Goal: Register for event/course

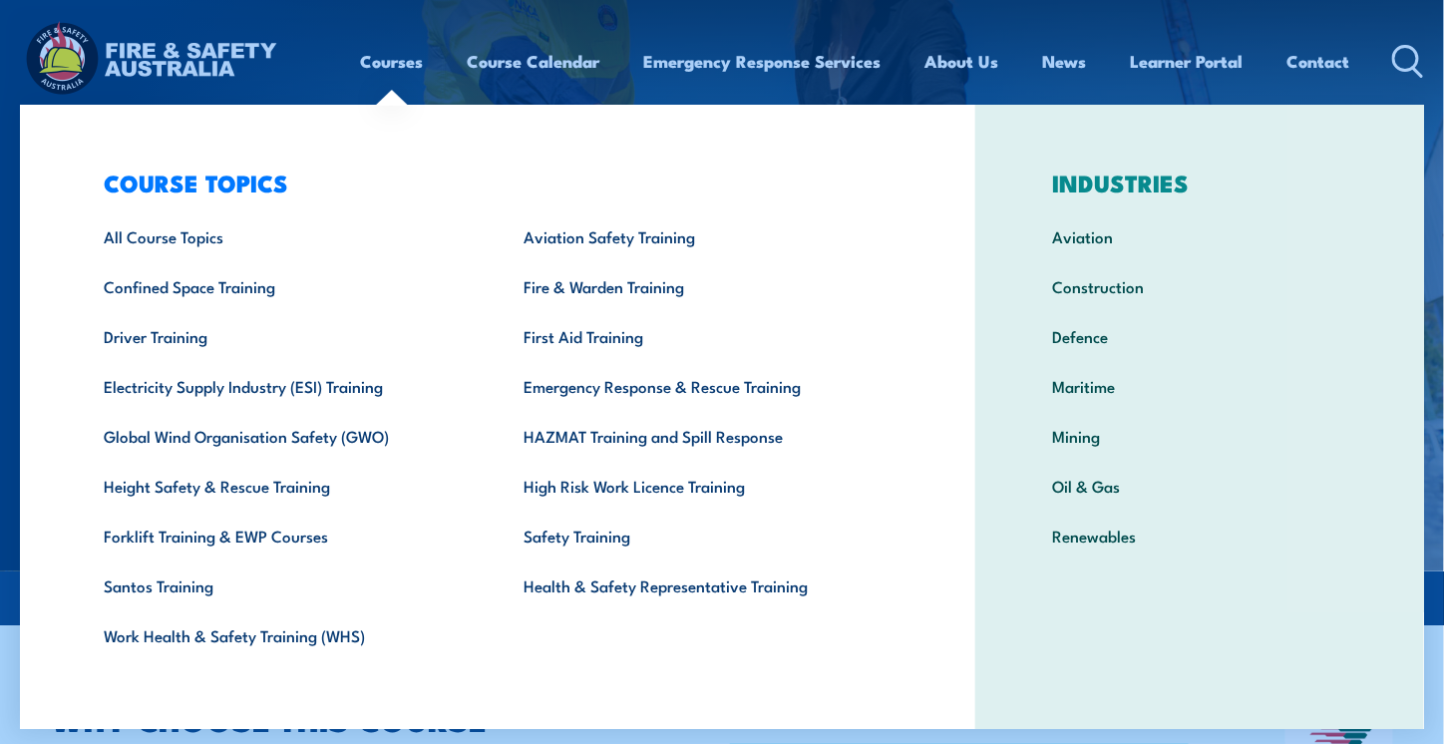
click at [395, 77] on link "Courses" at bounding box center [392, 61] width 63 height 53
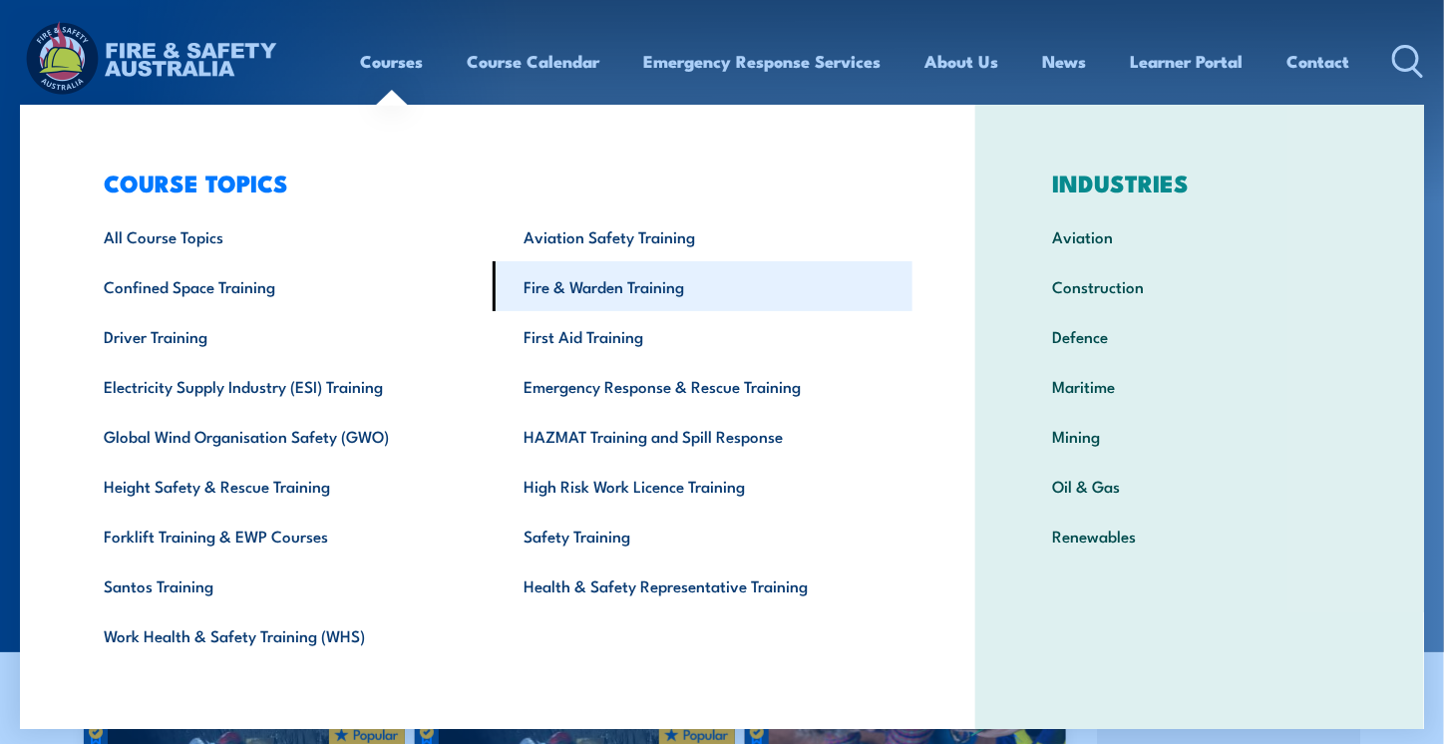
click at [585, 278] on link "Fire & Warden Training" at bounding box center [703, 286] width 420 height 50
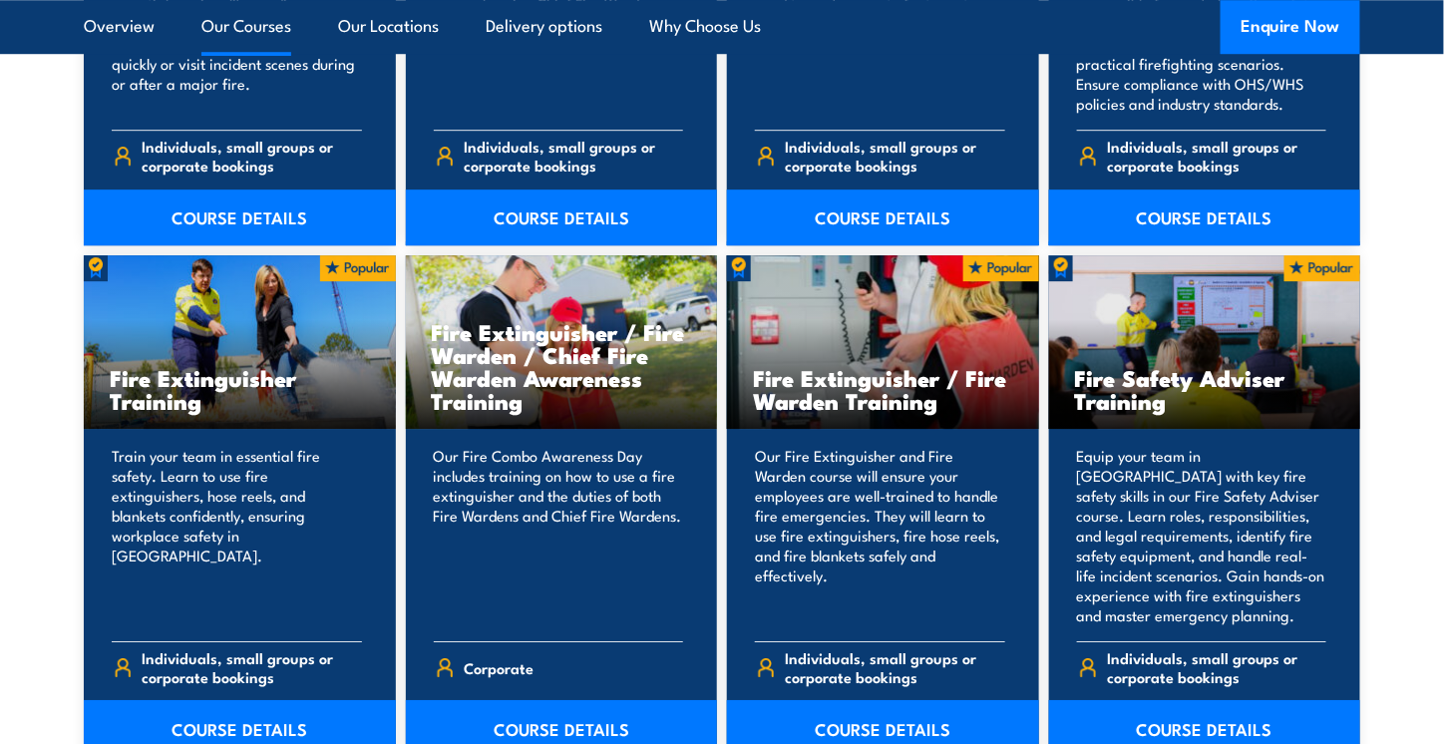
scroll to position [1995, 0]
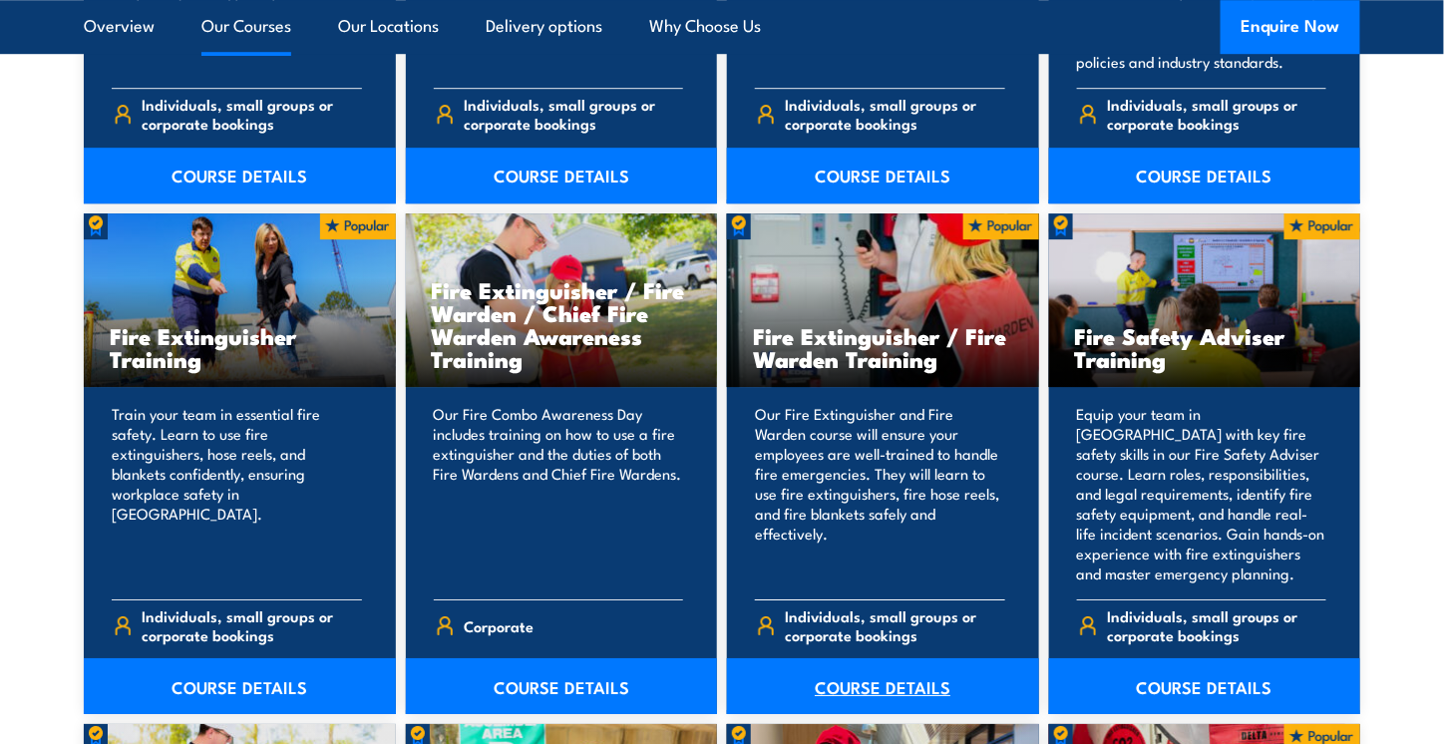
click at [914, 676] on link "COURSE DETAILS" at bounding box center [883, 686] width 312 height 56
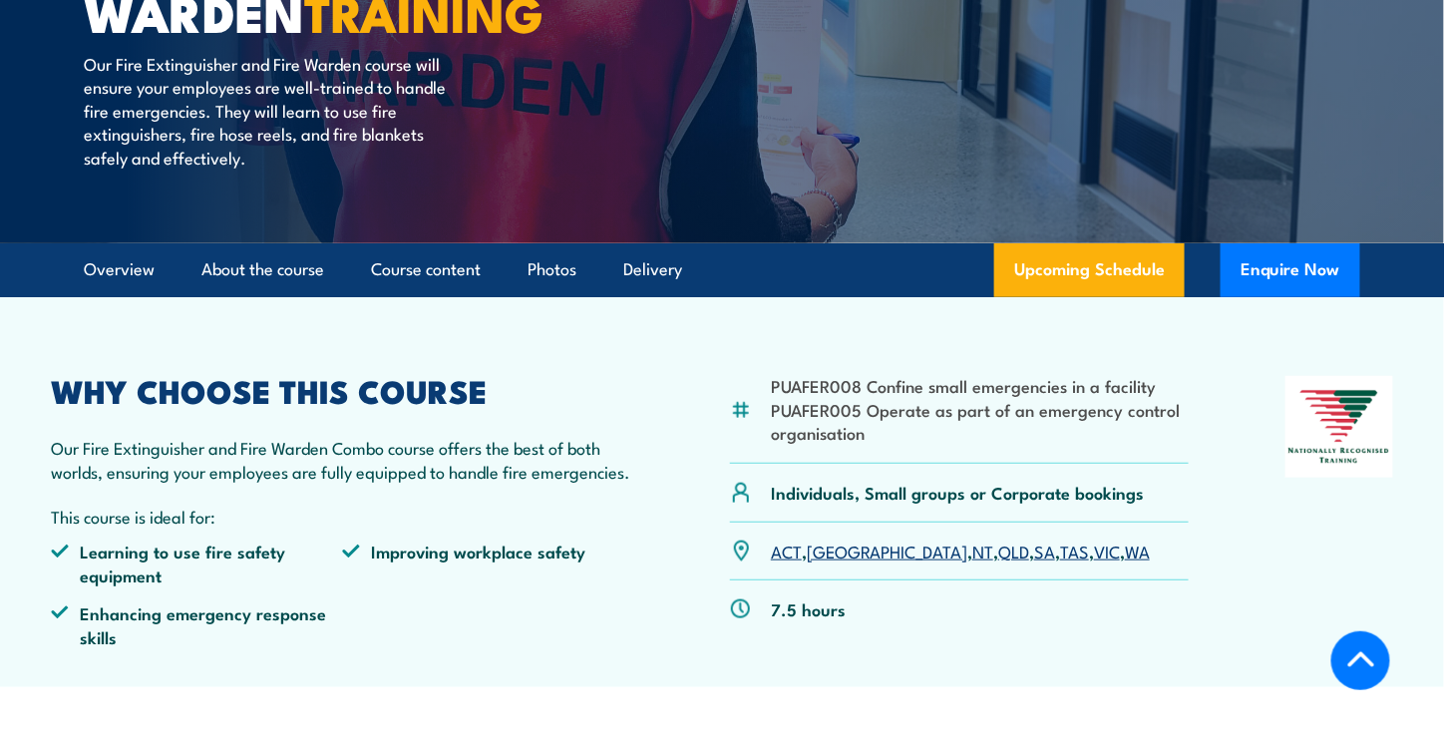
scroll to position [399, 0]
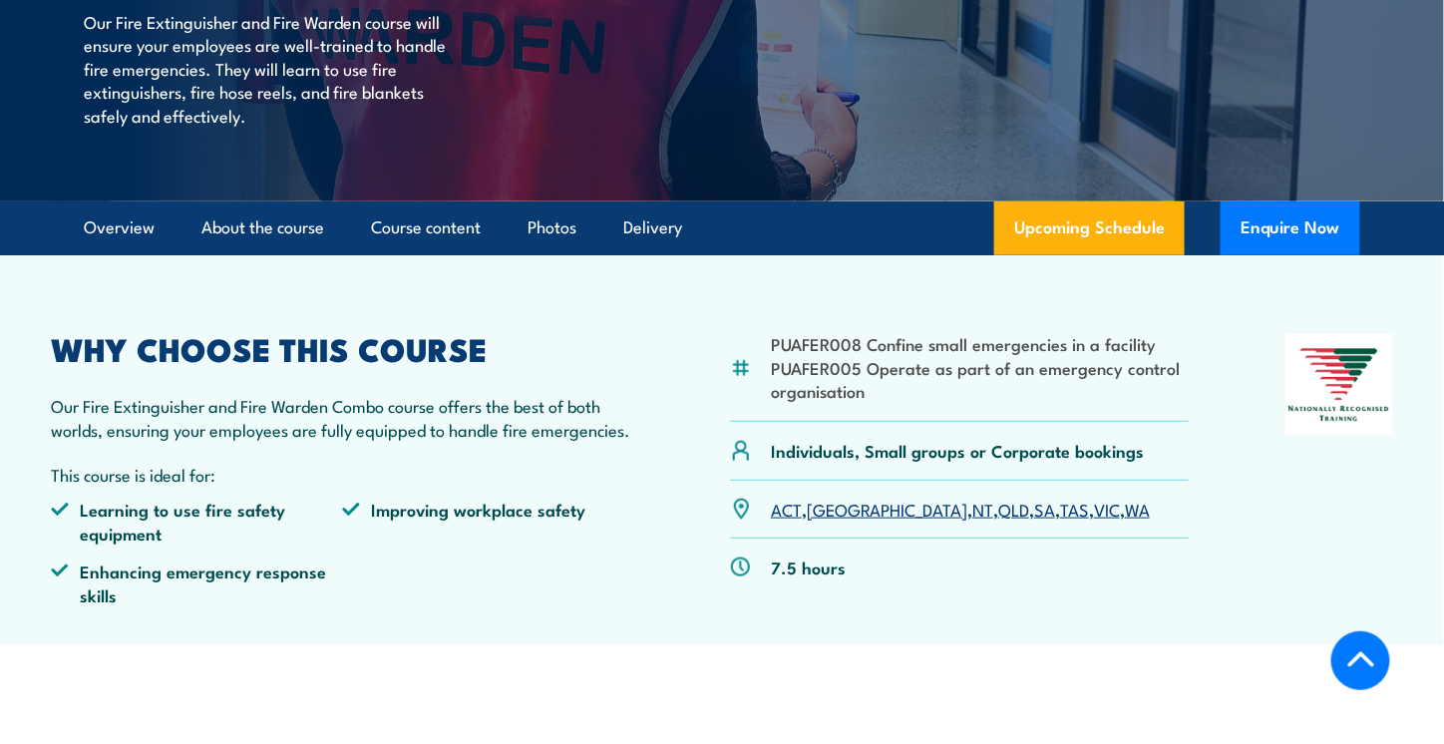
click at [1094, 514] on link "VIC" at bounding box center [1107, 509] width 26 height 24
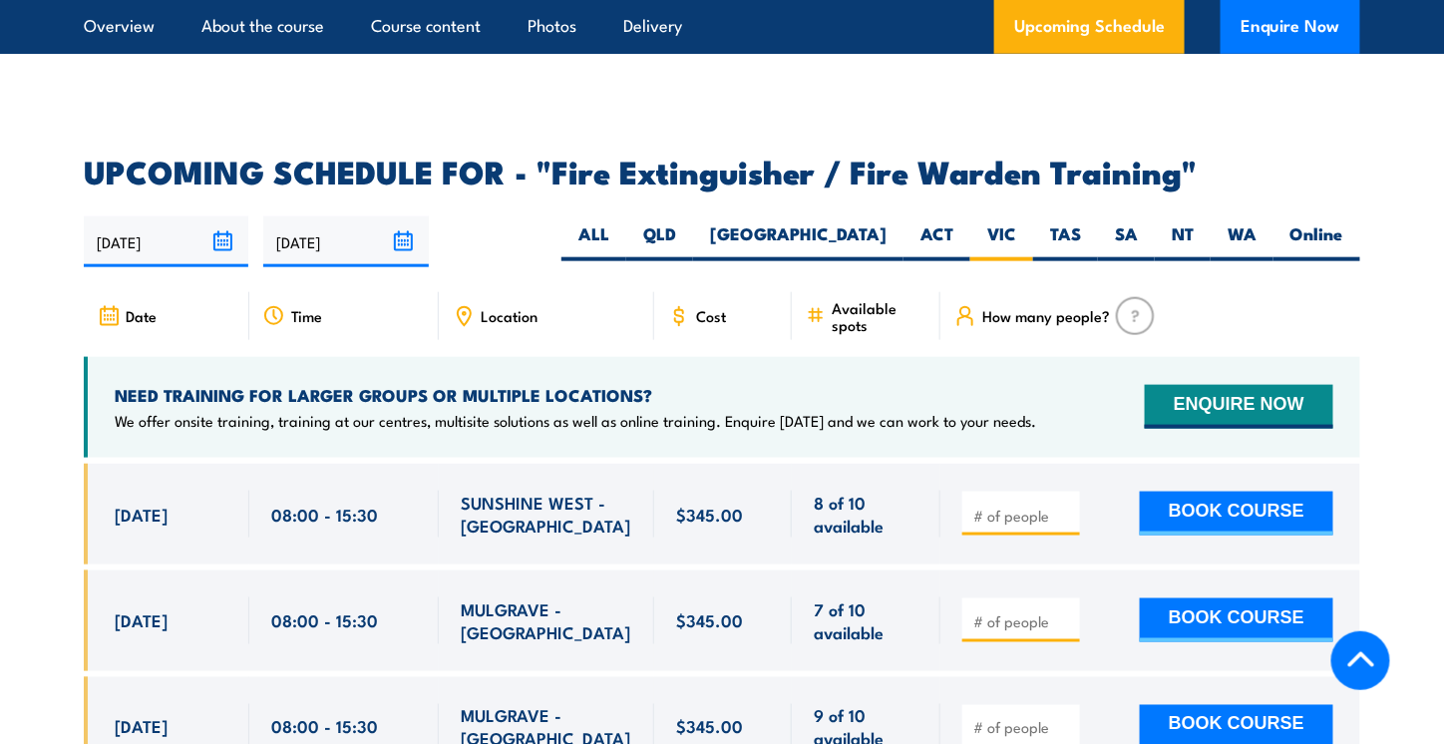
scroll to position [2860, 0]
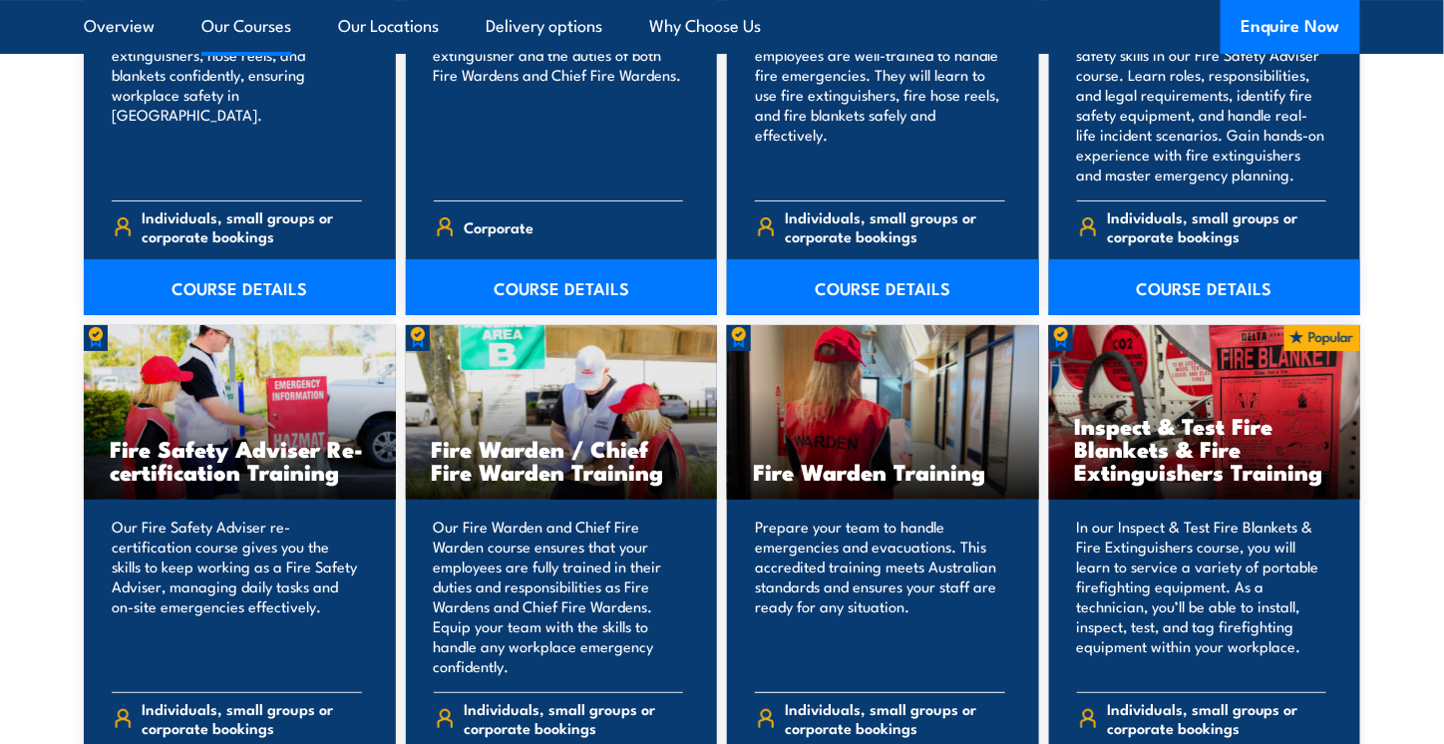
scroll to position [2493, 0]
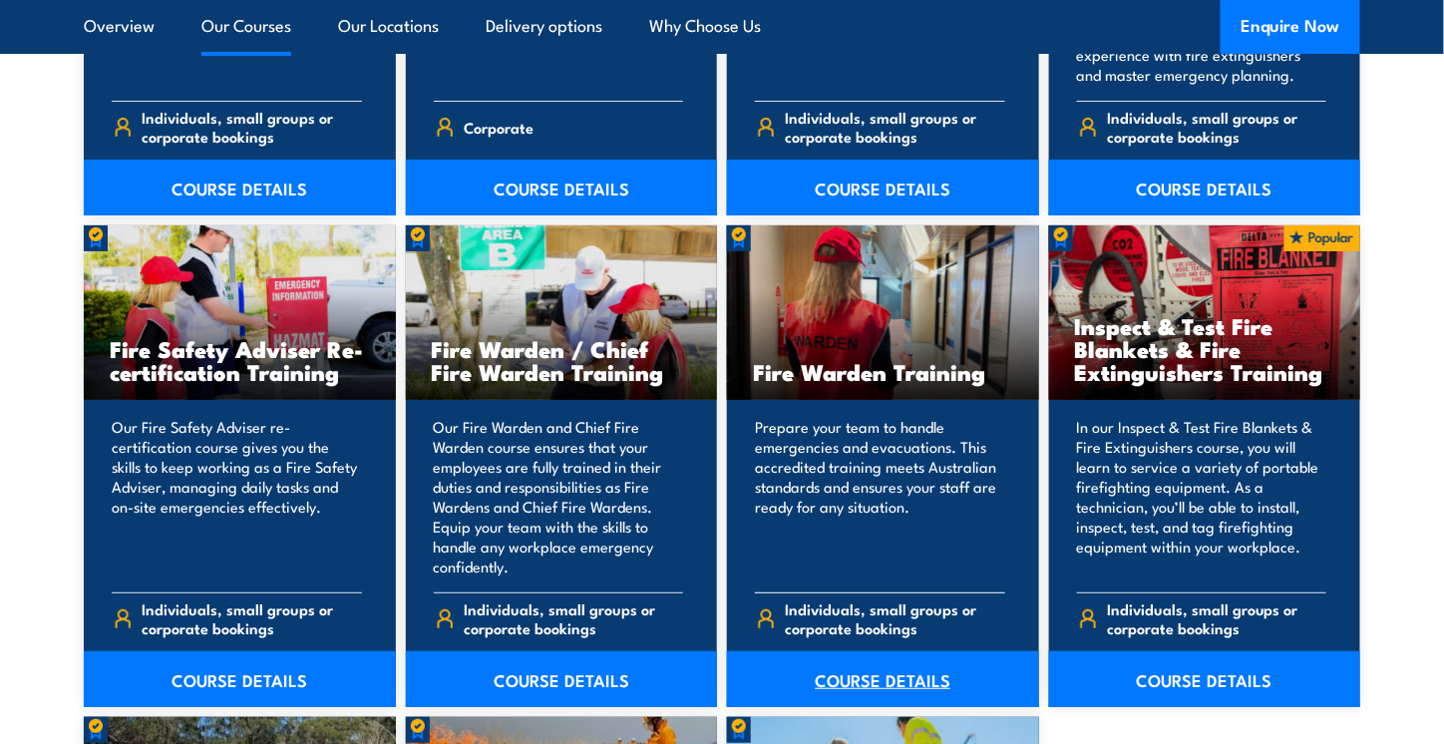
click at [886, 675] on link "COURSE DETAILS" at bounding box center [883, 679] width 312 height 56
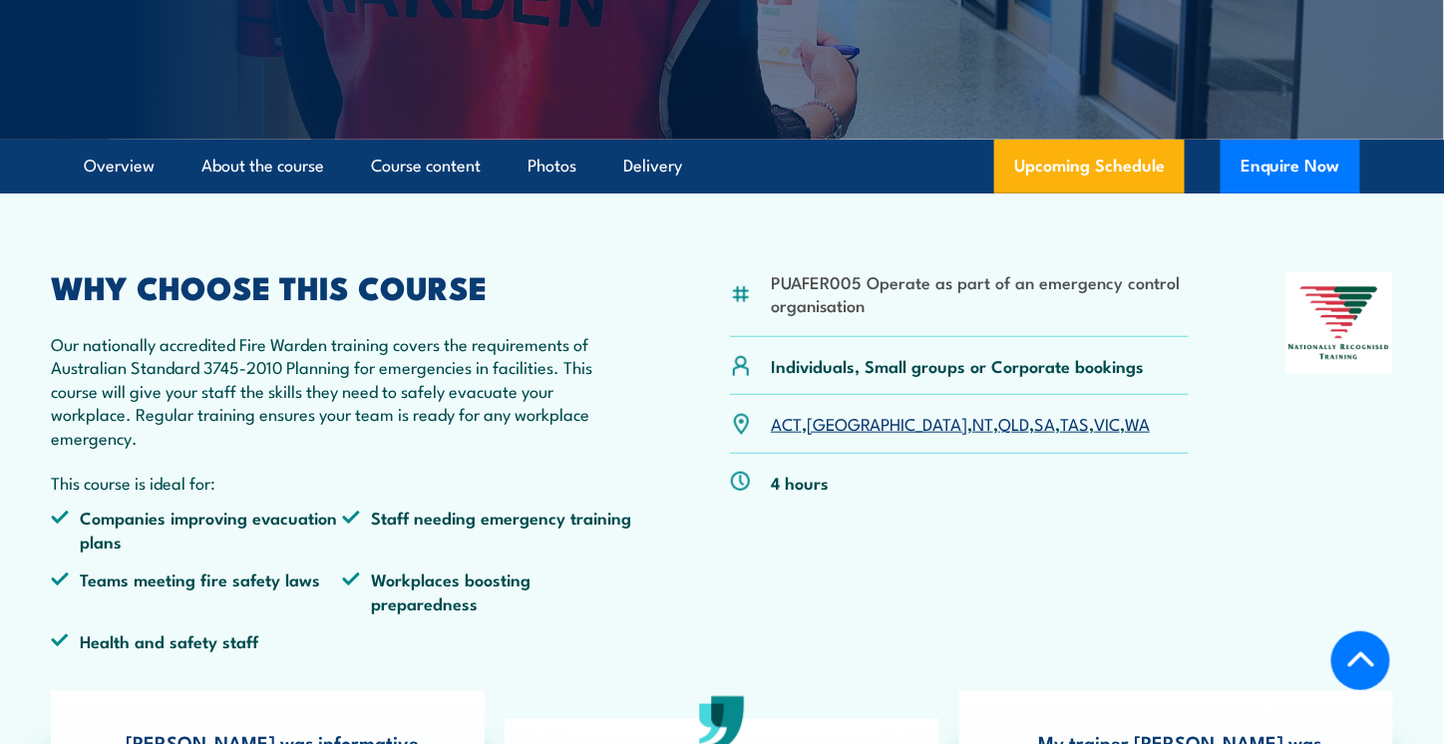
scroll to position [499, 0]
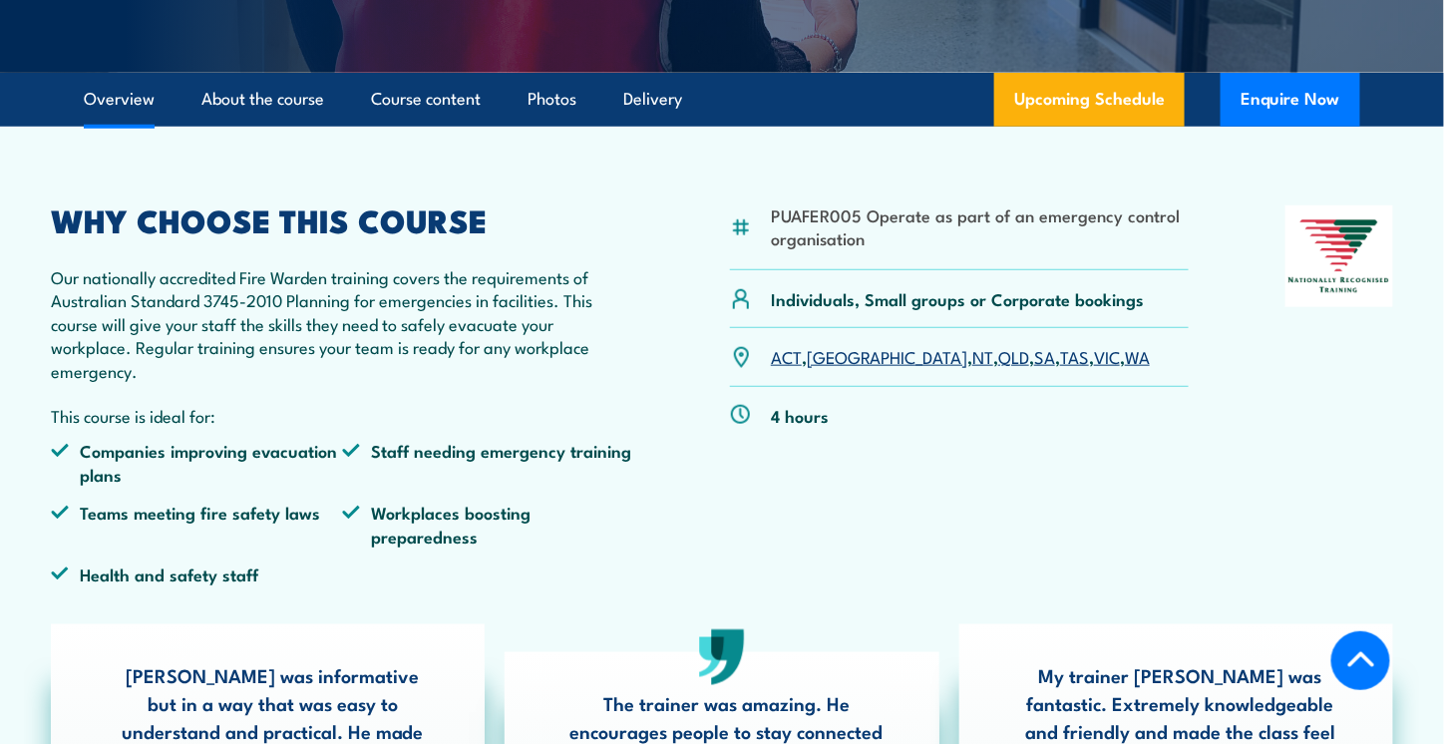
click at [1094, 354] on link "VIC" at bounding box center [1107, 356] width 26 height 24
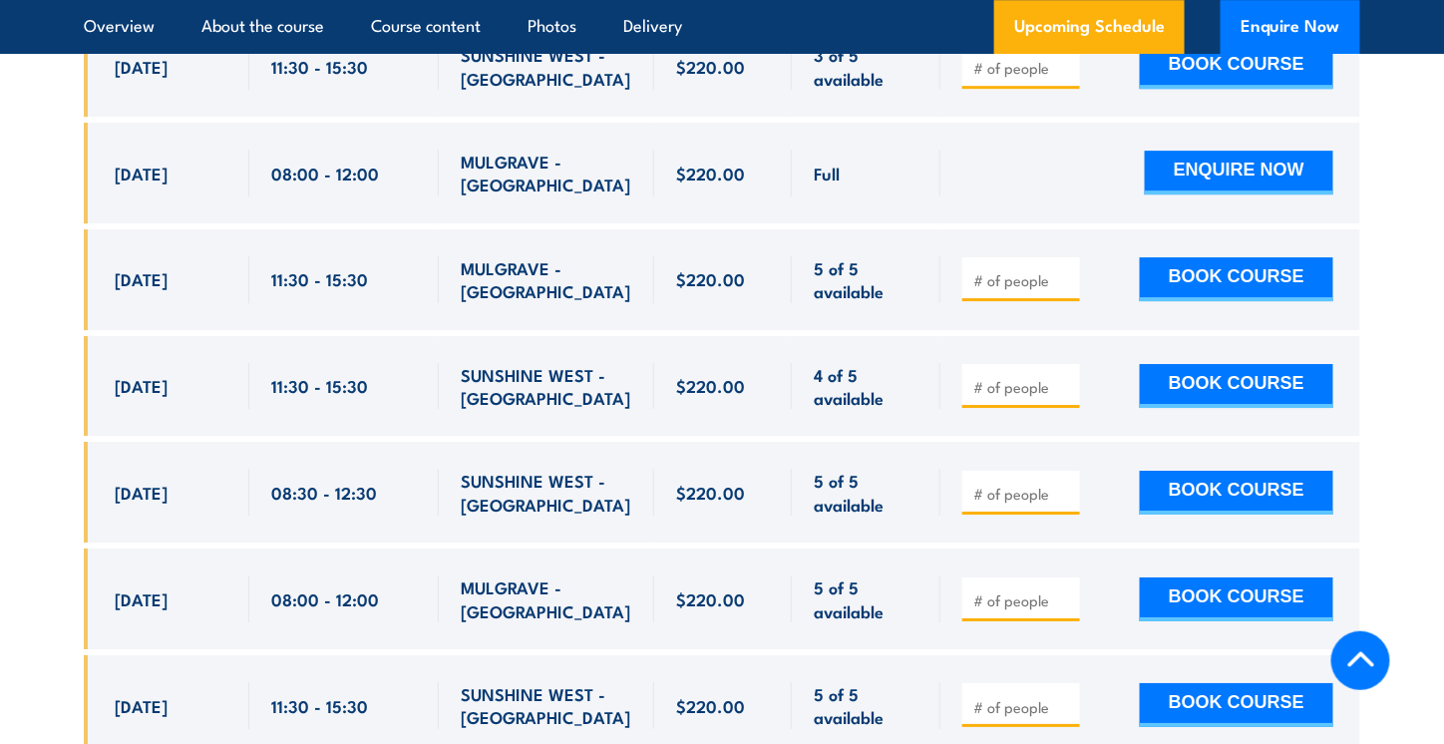
scroll to position [4606, 0]
